Goal: Task Accomplishment & Management: Complete application form

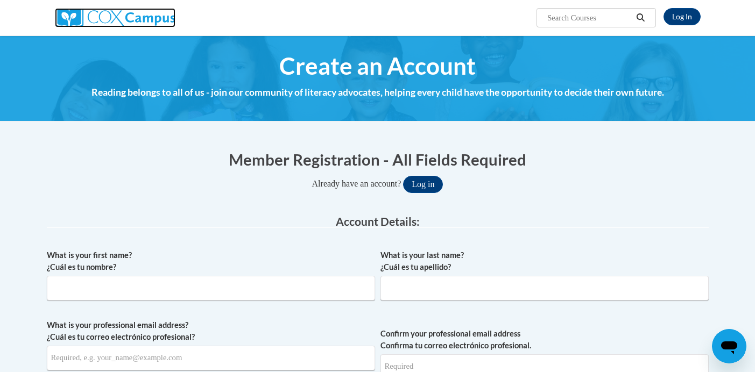
click at [157, 20] on img at bounding box center [115, 17] width 121 height 19
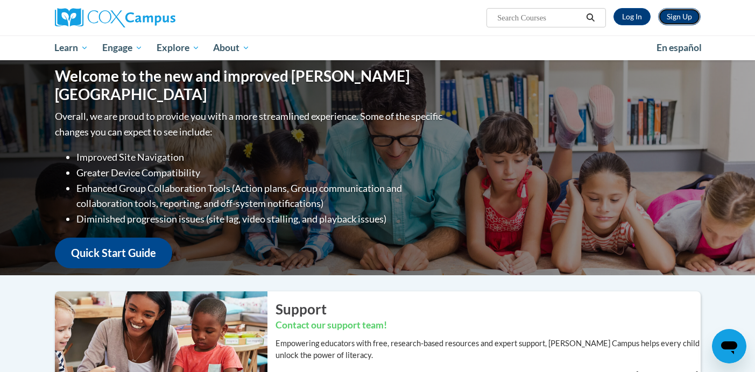
click at [682, 17] on link "Sign Up" at bounding box center [679, 16] width 43 height 17
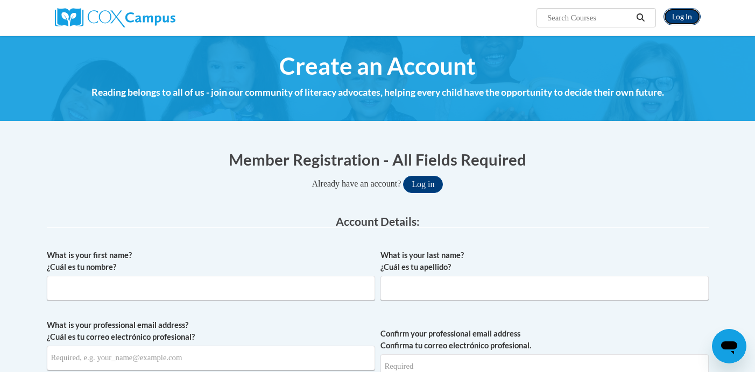
click at [685, 15] on link "Log In" at bounding box center [682, 16] width 37 height 17
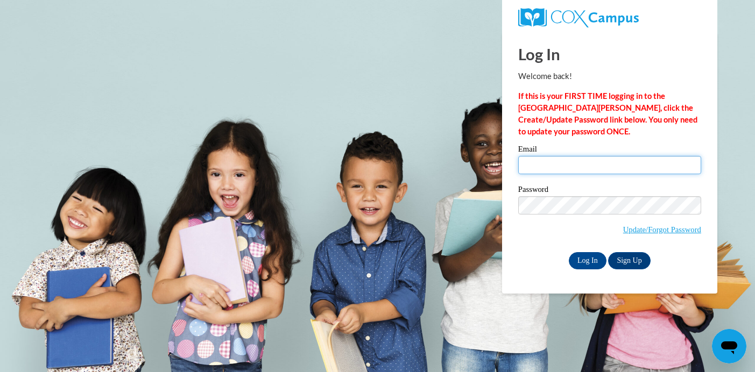
click at [545, 169] on input "Email" at bounding box center [609, 165] width 183 height 18
click at [538, 165] on input "Email" at bounding box center [609, 165] width 183 height 18
type input "romyvelasquez21@gmail.com"
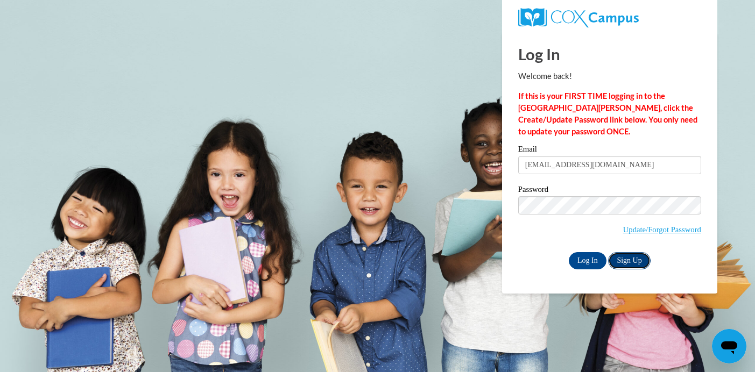
click at [624, 265] on link "Sign Up" at bounding box center [629, 260] width 42 height 17
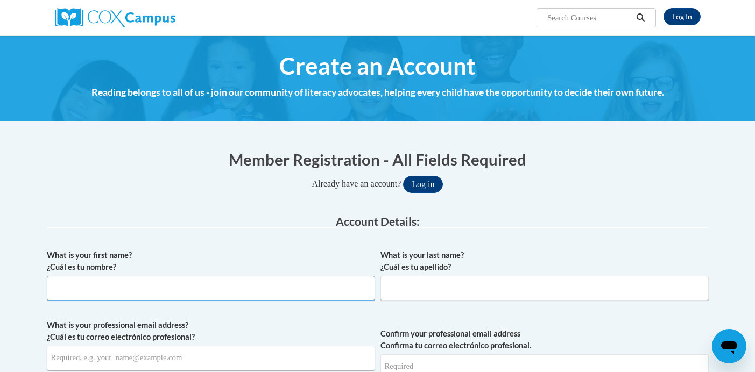
click at [210, 295] on input "What is your first name? ¿Cuál es tu nombre?" at bounding box center [211, 288] width 328 height 25
type input "Romaneth"
type input "[PERSON_NAME]"
type input "[EMAIL_ADDRESS][DOMAIN_NAME]"
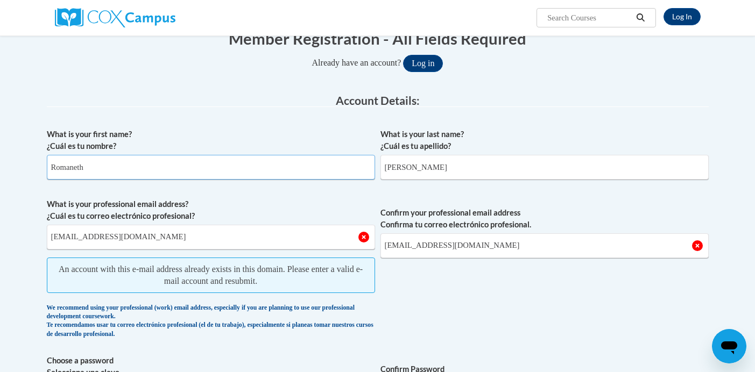
scroll to position [88, 0]
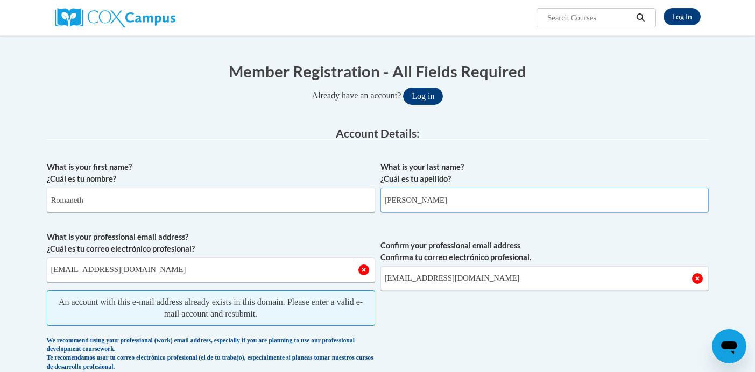
click at [466, 197] on input "[PERSON_NAME]" at bounding box center [544, 200] width 328 height 25
type input "[PERSON_NAME]"
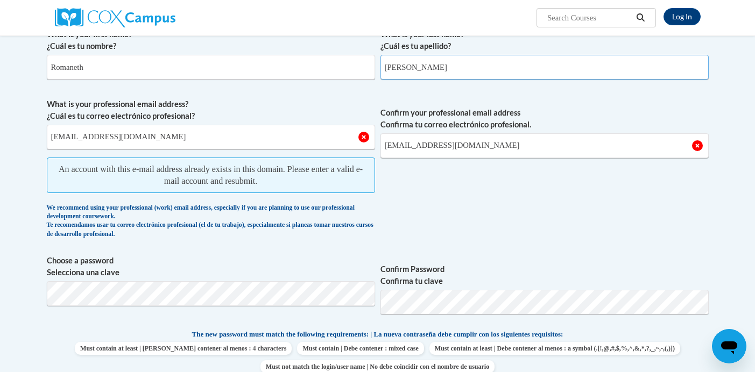
scroll to position [225, 0]
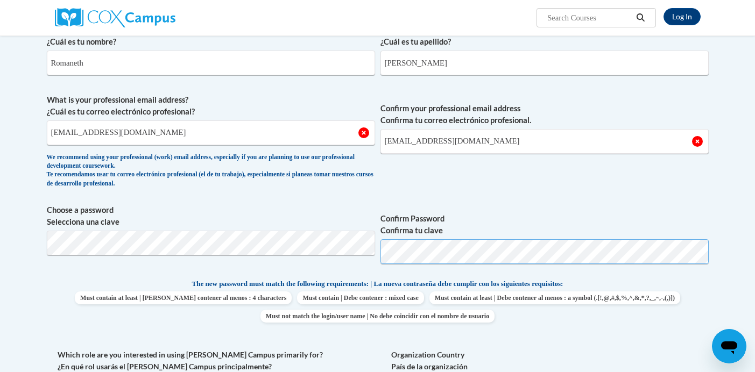
click at [505, 294] on div "What is your first name? ¿Cuál es tu nombre? Romaneth What is your last name? ¿…" at bounding box center [378, 264] width 662 height 491
click at [587, 187] on span "Confirm your professional email address Confirma tu correo electrónico profesio…" at bounding box center [544, 144] width 328 height 100
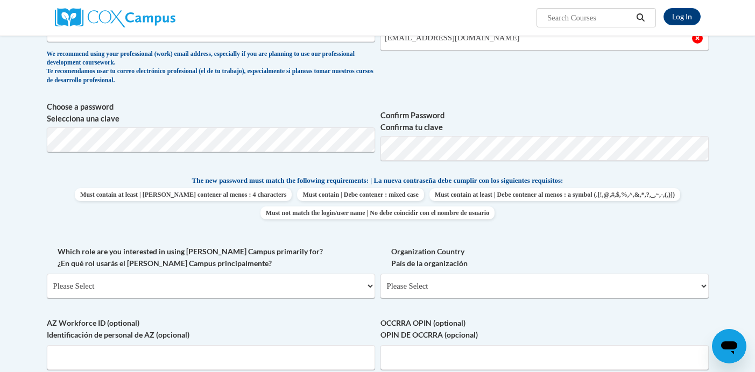
scroll to position [436, 0]
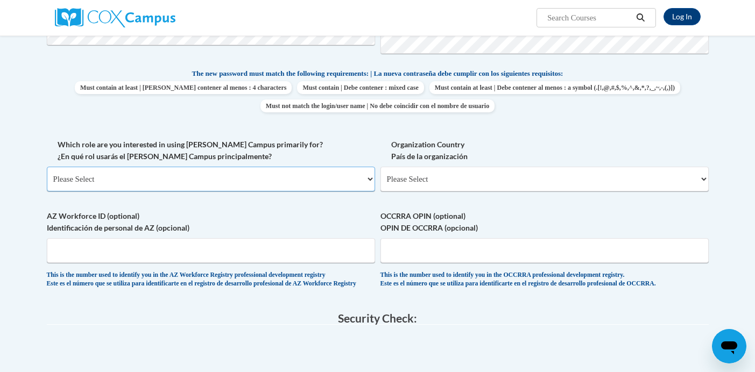
click at [271, 179] on select "Please Select College/University | Colegio/Universidad Community/Nonprofit Part…" at bounding box center [211, 179] width 328 height 25
select select "fbf2d438-af2f-41f8-98f1-81c410e29de3"
click at [47, 167] on select "Please Select College/University | Colegio/Universidad Community/Nonprofit Part…" at bounding box center [211, 179] width 328 height 25
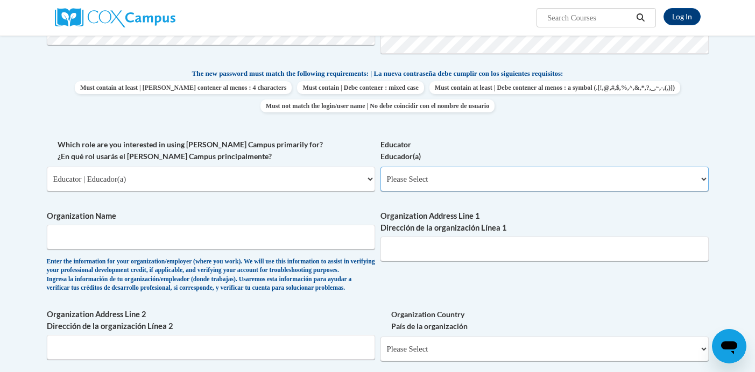
click at [408, 180] on select "Please Select Early Learning/Daycare Teacher/Family Home Care Provider | Maestr…" at bounding box center [544, 179] width 328 height 25
select select "5e2af403-4f2c-4e49-a02f-103e55d7b75b"
click at [380, 167] on select "Please Select Early Learning/Daycare Teacher/Family Home Care Provider | Maestr…" at bounding box center [544, 179] width 328 height 25
click at [252, 244] on input "Organization Name" at bounding box center [211, 237] width 328 height 25
type input "The [PERSON_NAME][GEOGRAPHIC_DATA]"
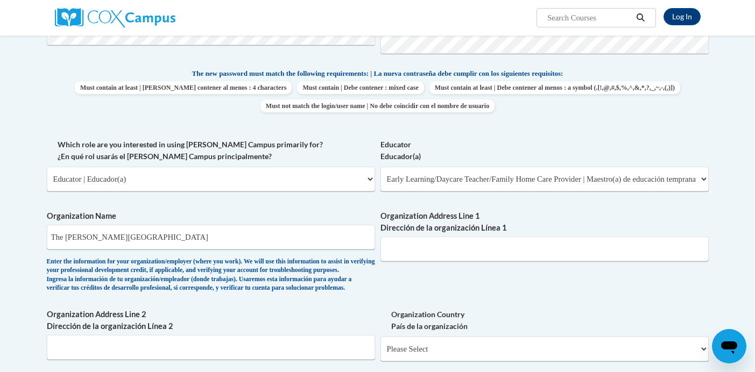
type input "[STREET_ADDRESS][PERSON_NAME]"
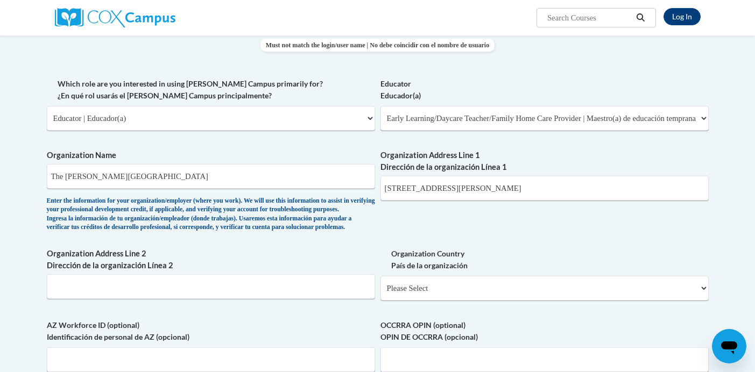
scroll to position [516, 0]
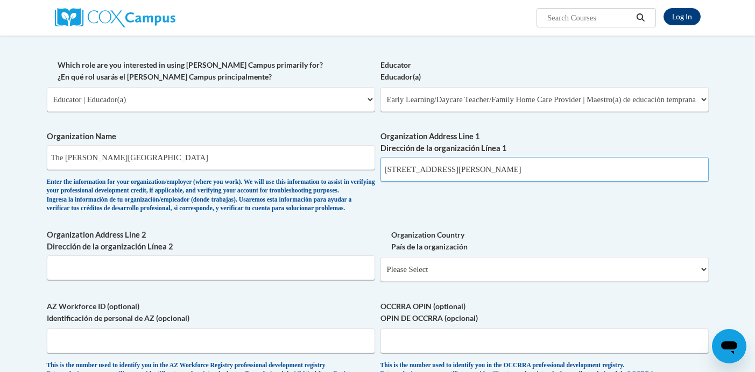
drag, startPoint x: 483, startPoint y: 172, endPoint x: 375, endPoint y: 171, distance: 108.7
click at [376, 173] on div "What is your first name? ¿Cuál es tu nombre? Romaneth What is your last name? ¿…" at bounding box center [378, 59] width 662 height 661
type input "[STREET_ADDRESS]"
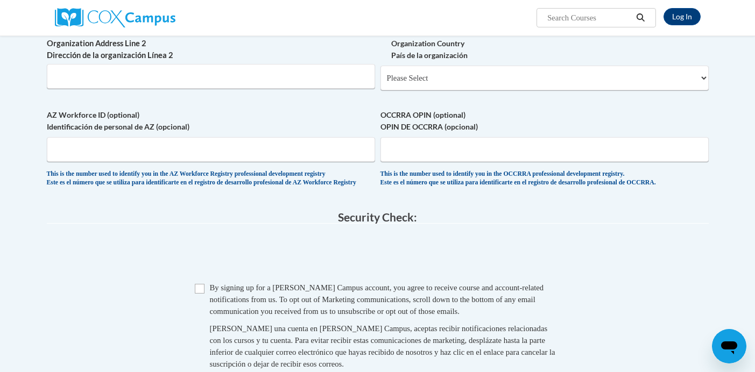
scroll to position [718, 0]
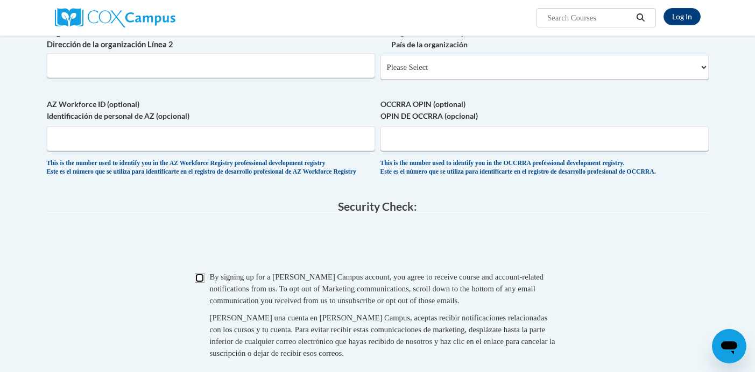
click at [199, 283] on input "Checkbox" at bounding box center [200, 278] width 10 height 10
checkbox input "true"
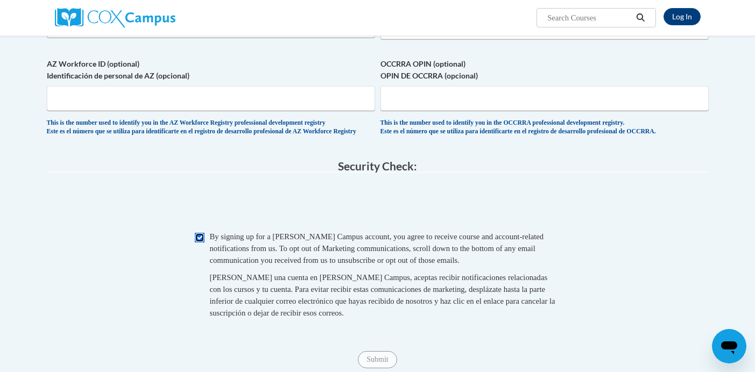
scroll to position [758, 0]
click at [295, 111] on input "AZ Workforce ID (optional) Identificación de personal de AZ (opcional)" at bounding box center [211, 99] width 328 height 25
type input "v"
type input "B"
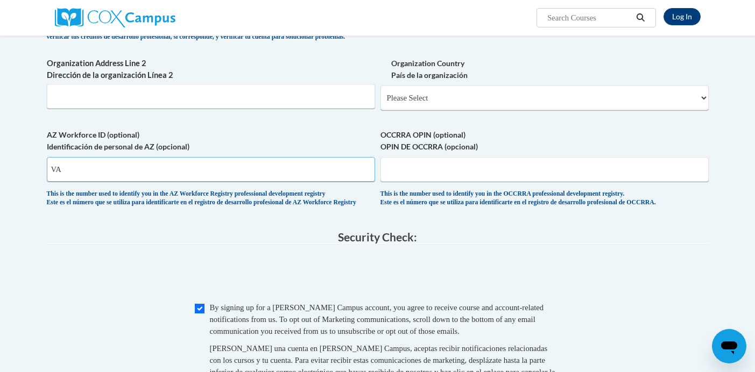
scroll to position [682, 0]
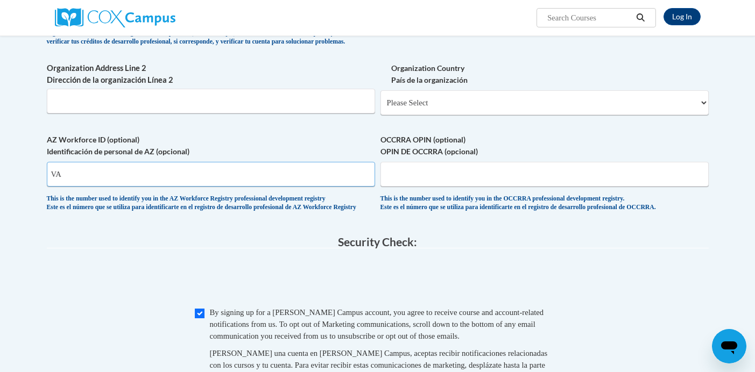
type input "VA"
click at [427, 115] on select "Please Select [GEOGRAPHIC_DATA] | [GEOGRAPHIC_DATA] Outside of [GEOGRAPHIC_DATA…" at bounding box center [544, 102] width 328 height 25
select select "ad49bcad-a171-4b2e-b99c-48b446064914"
click at [380, 108] on select "Please Select [GEOGRAPHIC_DATA] | [GEOGRAPHIC_DATA] Outside of [GEOGRAPHIC_DATA…" at bounding box center [544, 102] width 328 height 25
select select
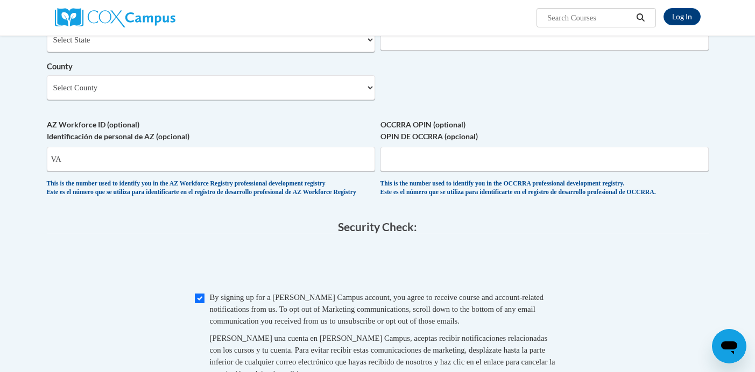
scroll to position [808, 0]
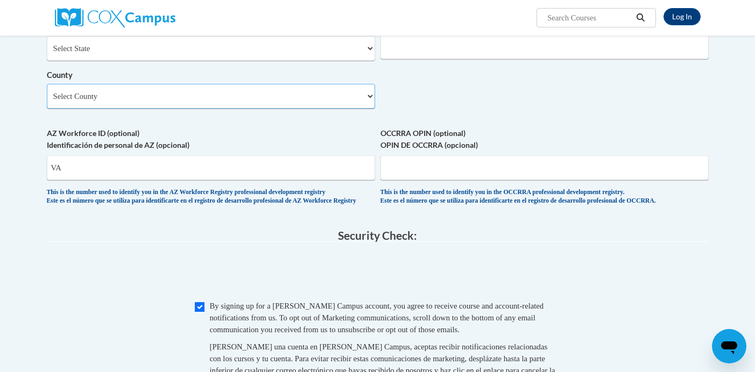
click at [300, 109] on select "Select County [GEOGRAPHIC_DATA] [GEOGRAPHIC_DATA] [GEOGRAPHIC_DATA] [GEOGRAPHIC…" at bounding box center [211, 96] width 328 height 25
select select "Prince [PERSON_NAME]"
click at [47, 101] on select "Select County [GEOGRAPHIC_DATA] [GEOGRAPHIC_DATA] [GEOGRAPHIC_DATA] [GEOGRAPHIC…" at bounding box center [211, 96] width 328 height 25
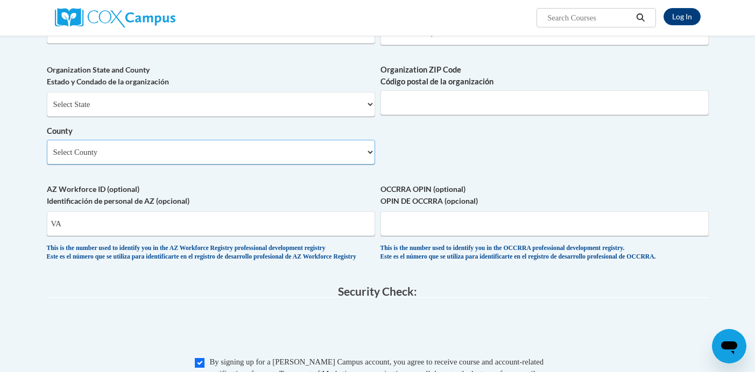
scroll to position [745, 0]
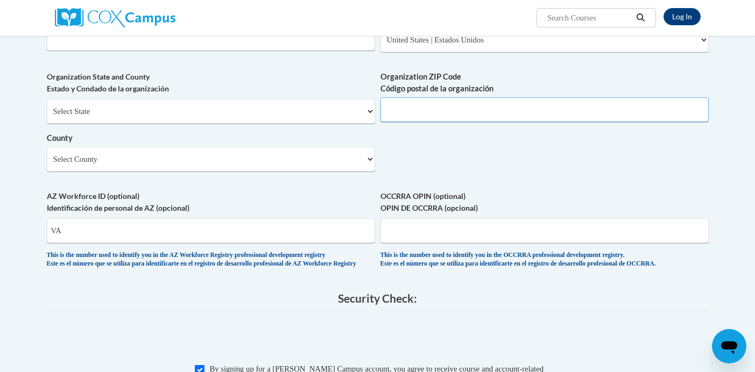
click at [452, 122] on input "Organization ZIP Code Código postal de la organización" at bounding box center [544, 109] width 328 height 25
type input "22712"
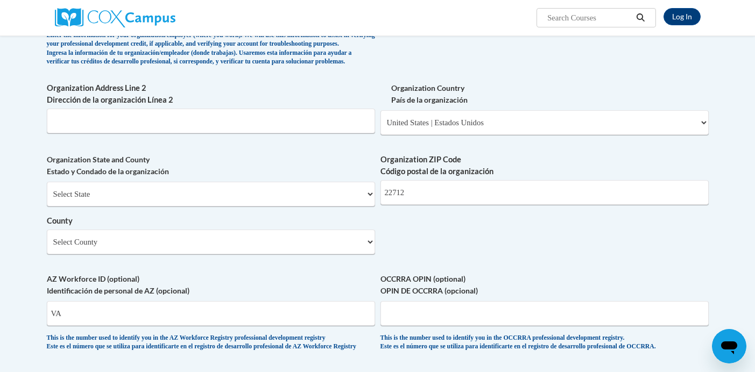
scroll to position [927, 0]
